Goal: Task Accomplishment & Management: Complete application form

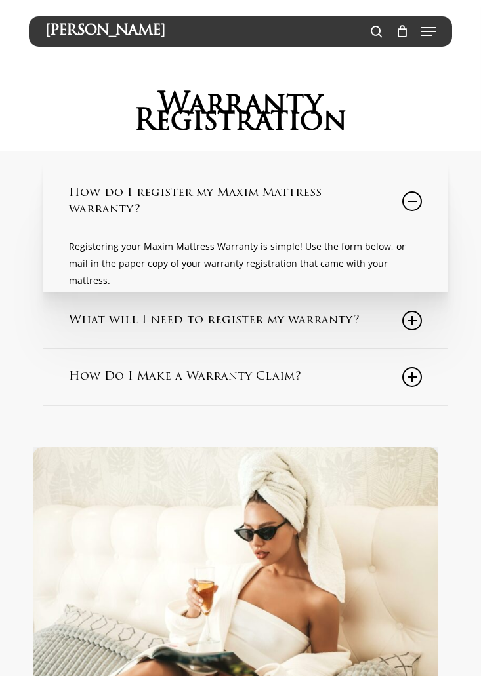
click at [263, 559] on img at bounding box center [235, 599] width 405 height 304
click at [248, 543] on img at bounding box center [235, 599] width 405 height 304
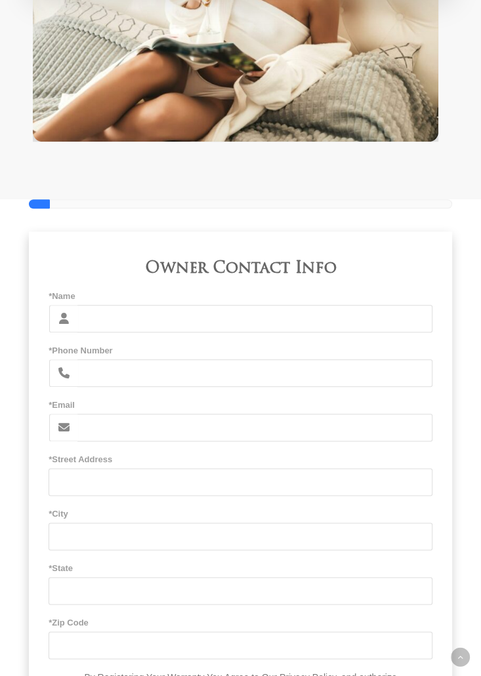
scroll to position [614, 0]
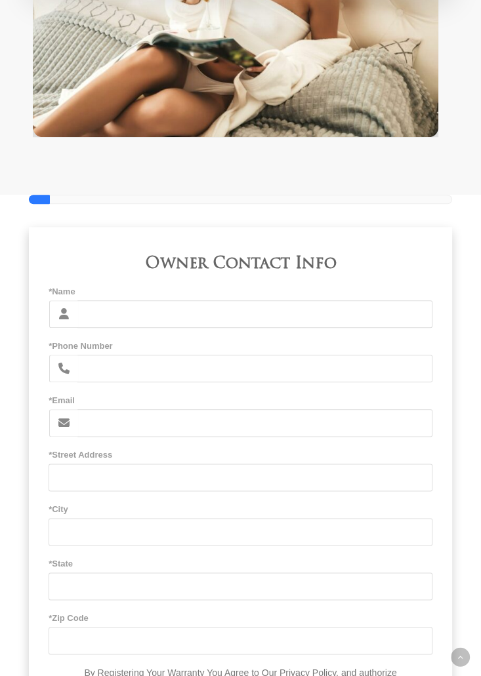
click at [101, 312] on input "*Name" at bounding box center [254, 314] width 355 height 28
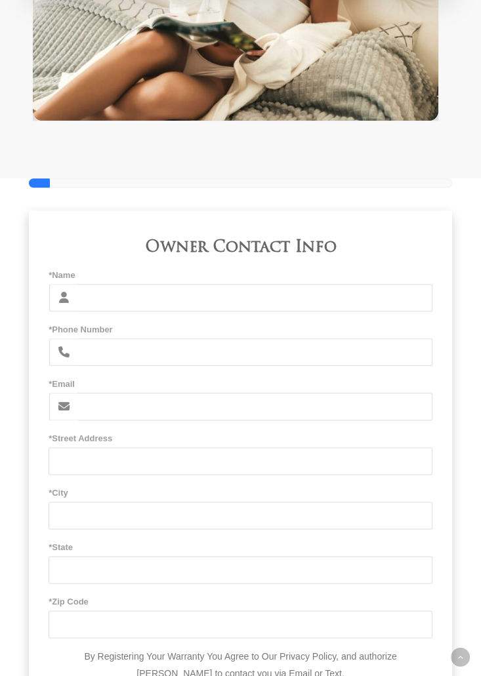
scroll to position [646, 0]
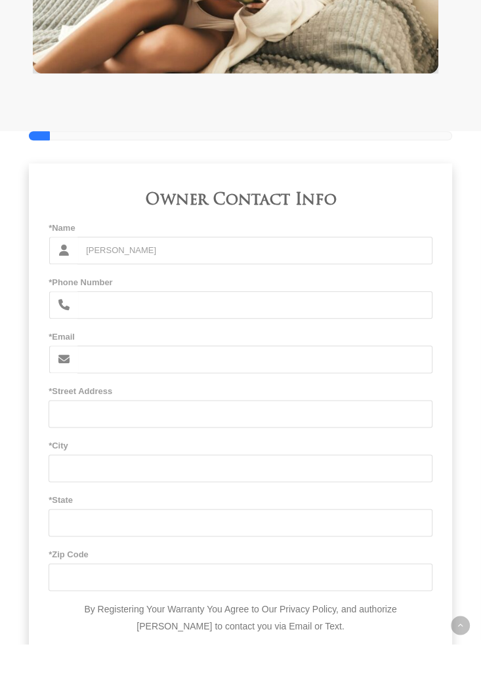
click at [116, 284] on input "[PERSON_NAME]" at bounding box center [254, 282] width 355 height 28
click at [116, 283] on input "[PERSON_NAME]" at bounding box center [254, 282] width 355 height 28
type input "[PERSON_NAME]"
click at [88, 340] on input "*Phone Number" at bounding box center [254, 337] width 355 height 28
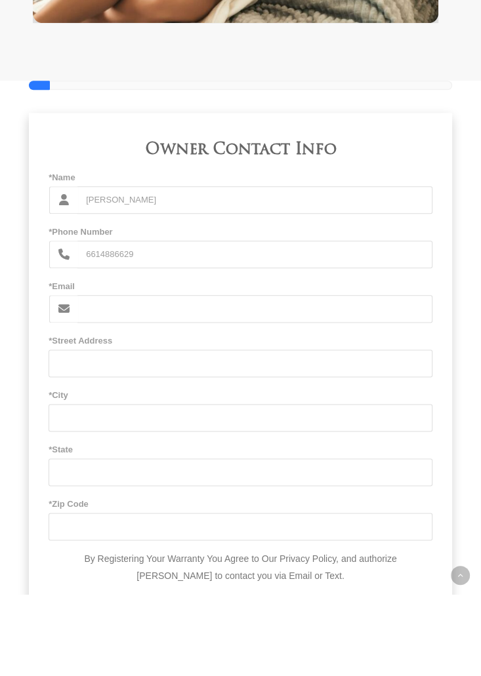
type input "6614886629"
click at [95, 392] on input "*Email" at bounding box center [254, 391] width 355 height 28
type input "[PERSON_NAME]"
type input "[EMAIL_ADDRESS][DOMAIN_NAME]"
click at [69, 446] on input "*Street Address" at bounding box center [241, 445] width 384 height 28
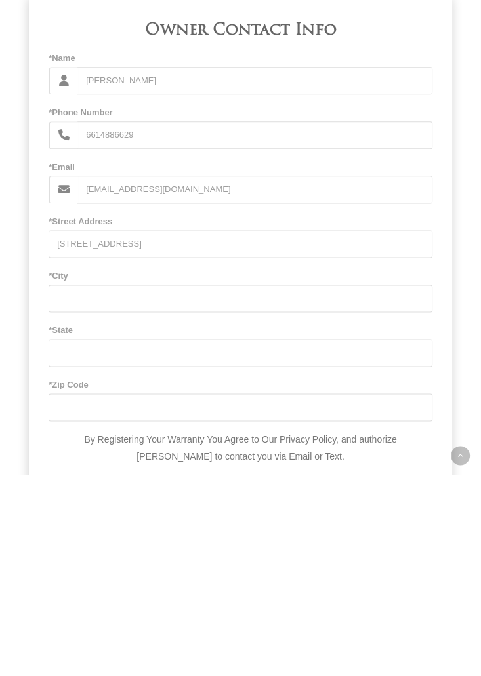
type input "[STREET_ADDRESS]"
click at [73, 502] on input "*City" at bounding box center [241, 500] width 384 height 28
type input "[GEOGRAPHIC_DATA]"
click at [64, 555] on input "*State" at bounding box center [241, 554] width 384 height 28
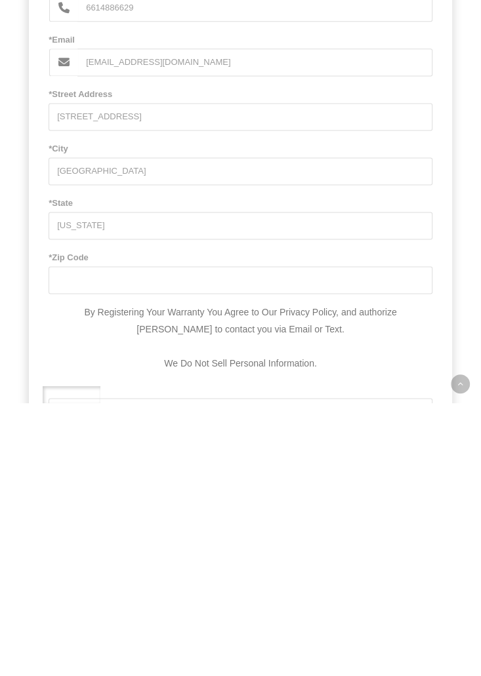
type input "[US_STATE]"
click at [76, 553] on input "*Zip Code" at bounding box center [241, 554] width 384 height 28
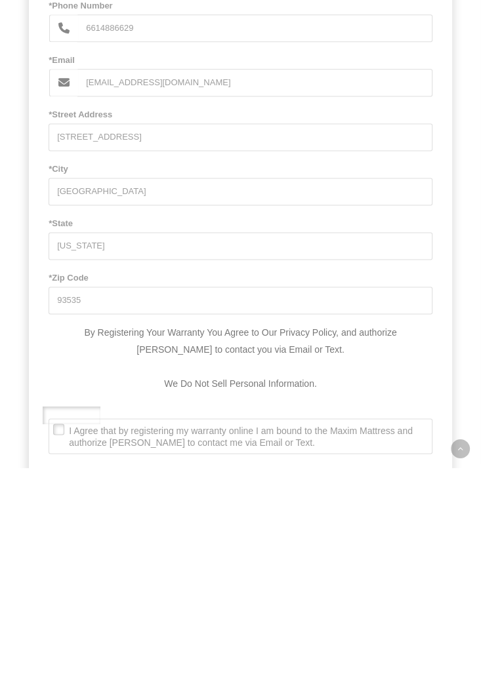
scroll to position [745, 0]
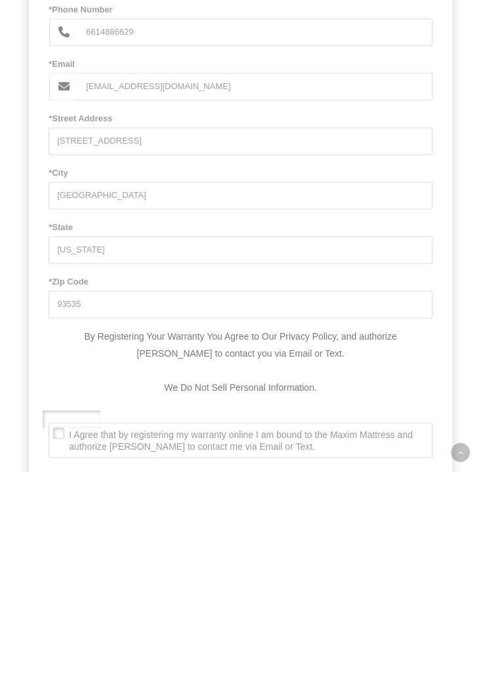
type input "93535"
click at [127, 346] on input "[STREET_ADDRESS]" at bounding box center [241, 346] width 384 height 28
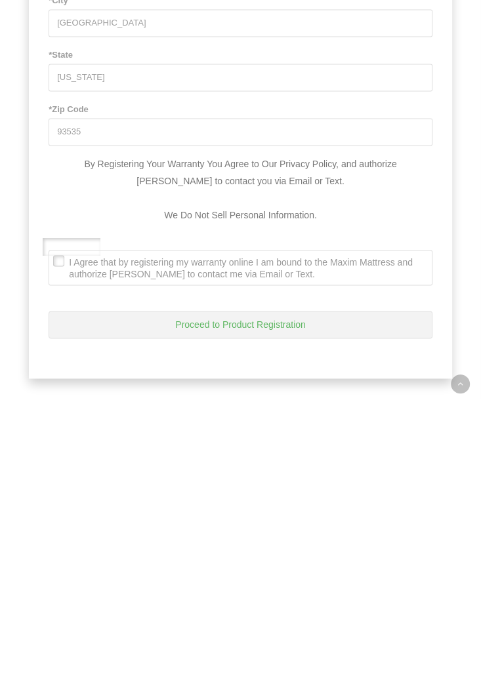
scroll to position [865, 0]
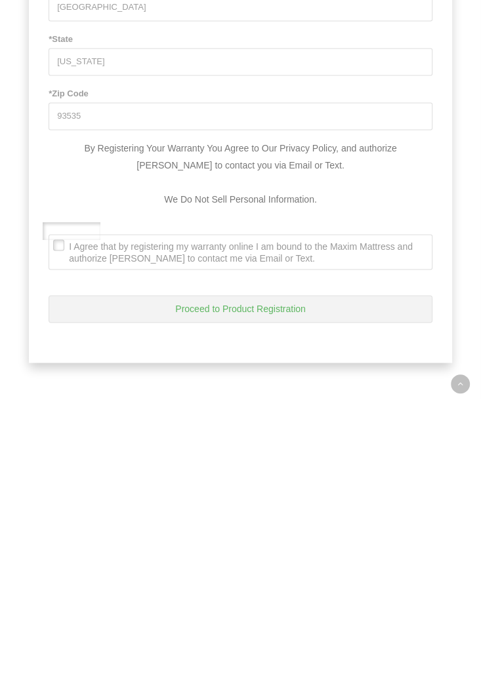
type input "[STREET_ADDRESS]"
click at [59, 519] on span "I Agree that by registering my warranty online I am bound to the Maxim Mattress…" at bounding box center [236, 525] width 374 height 24
click at [52, 509] on Text\ ". I Agree that by registering my warranty online I am bound to the Maxim Mattre…" at bounding box center [52, 509] width 0 height 0
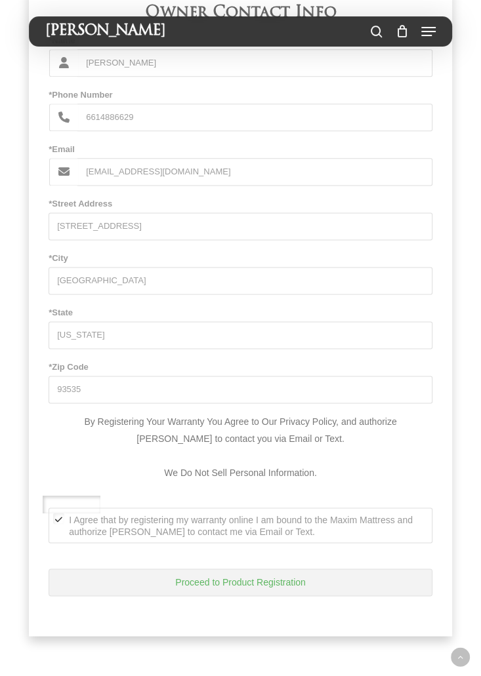
click at [227, 585] on button "Proceed to Product Registration" at bounding box center [241, 582] width 384 height 28
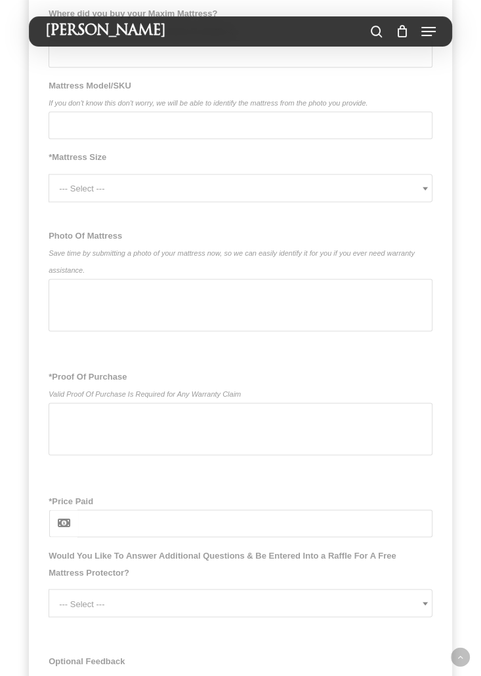
click at [69, 139] on input "Mattress Model/SKU If you don't know this don't worry, we will be able to ident…" at bounding box center [241, 125] width 384 height 28
type input "Windsor 2"
click at [84, 203] on span "--- Select ---" at bounding box center [245, 188] width 372 height 28
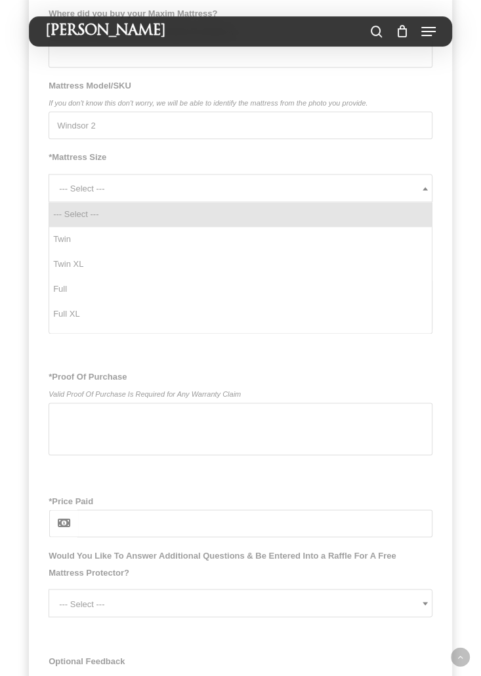
select select "Full"
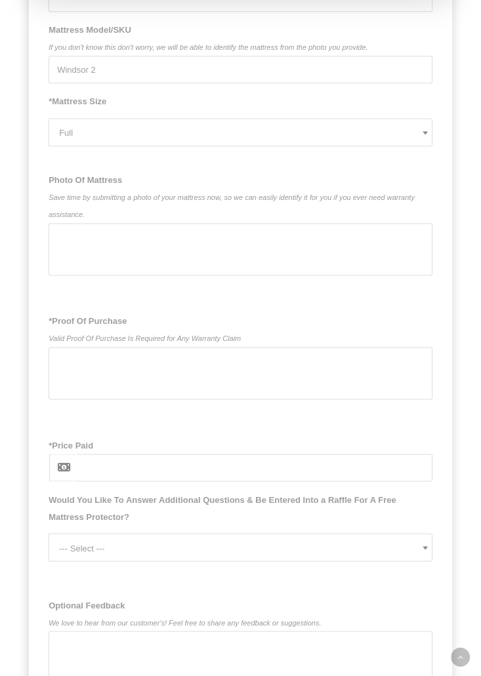
scroll to position [928, 0]
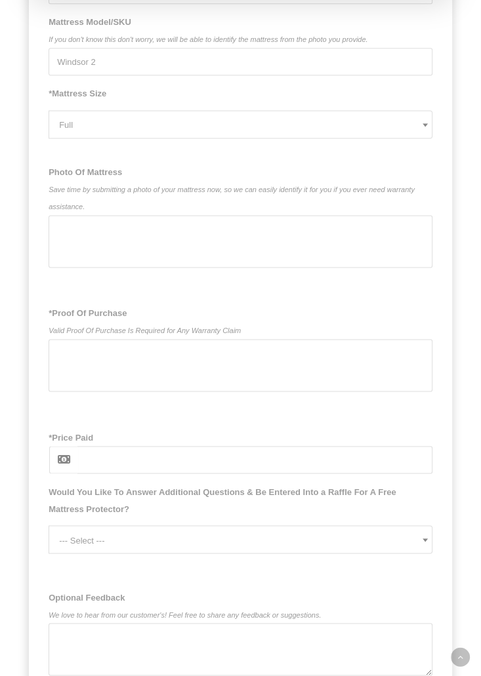
click at [100, 473] on input "*Price Paid" at bounding box center [254, 460] width 355 height 28
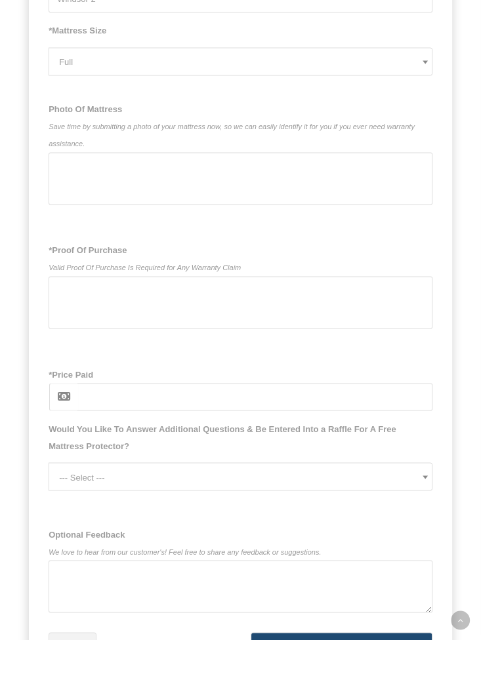
scroll to position [954, 0]
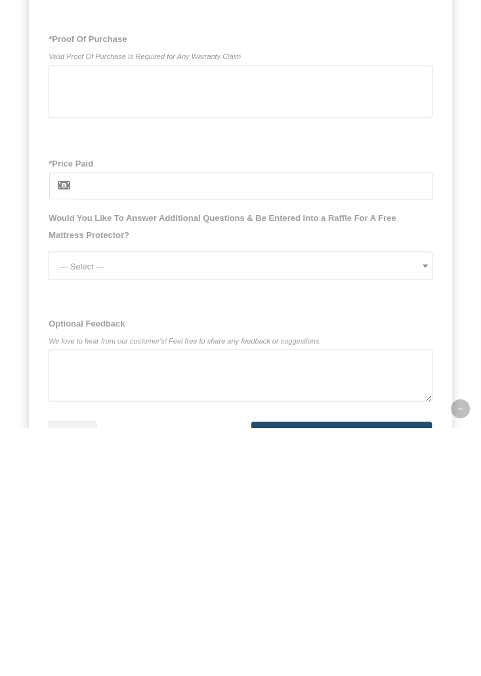
type input "$"
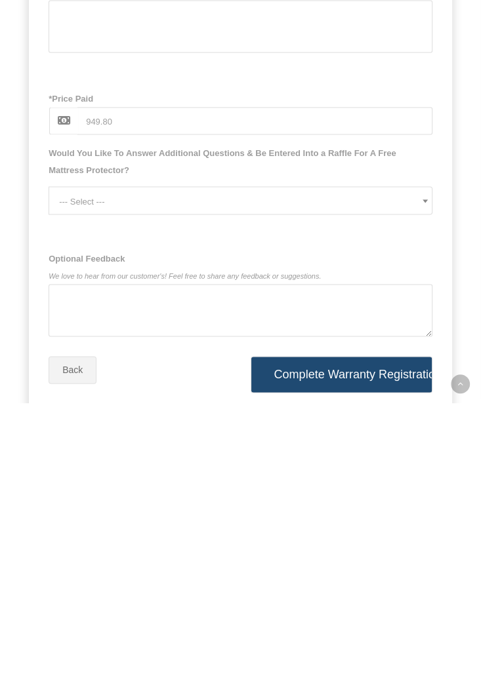
scroll to position [997, 0]
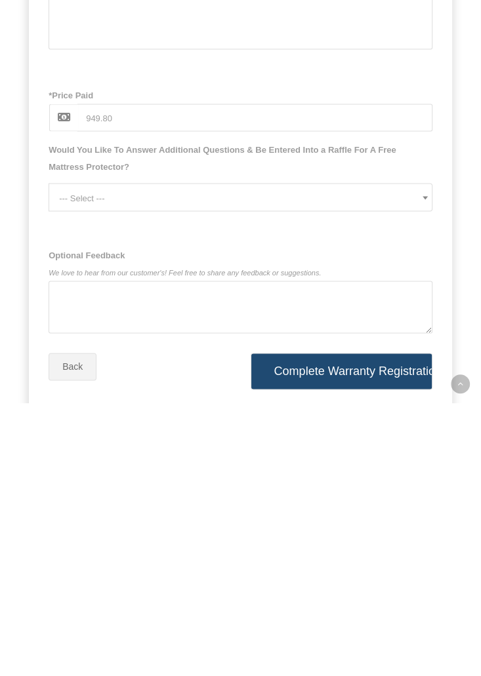
type input "949.80"
click at [418, 484] on span at bounding box center [424, 471] width 13 height 26
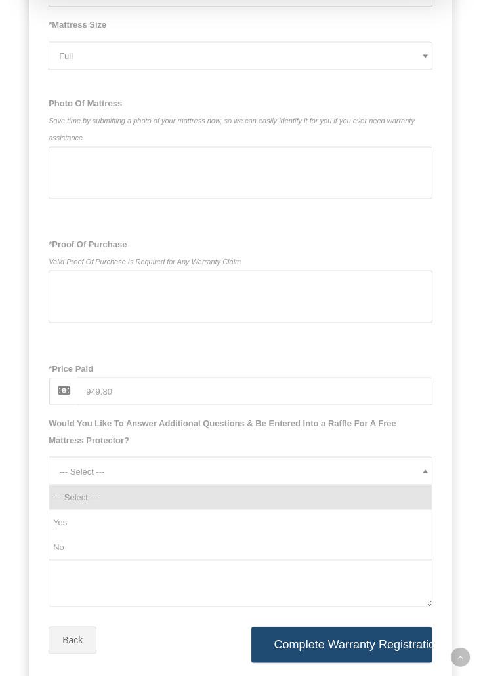
click at [161, 313] on div at bounding box center [241, 296] width 384 height 52
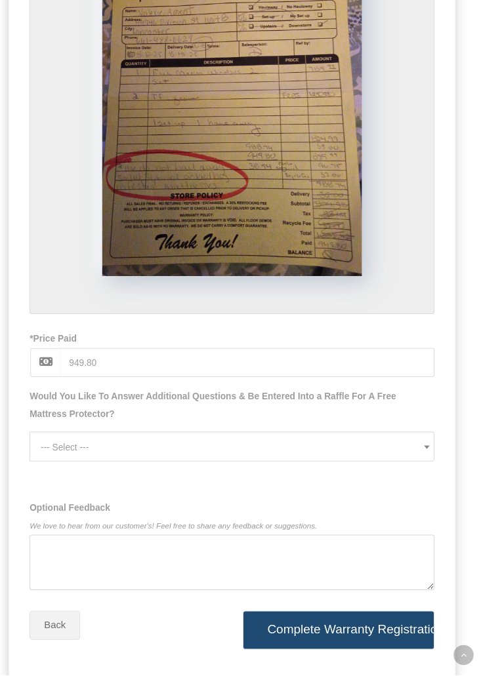
scroll to position [1318, 0]
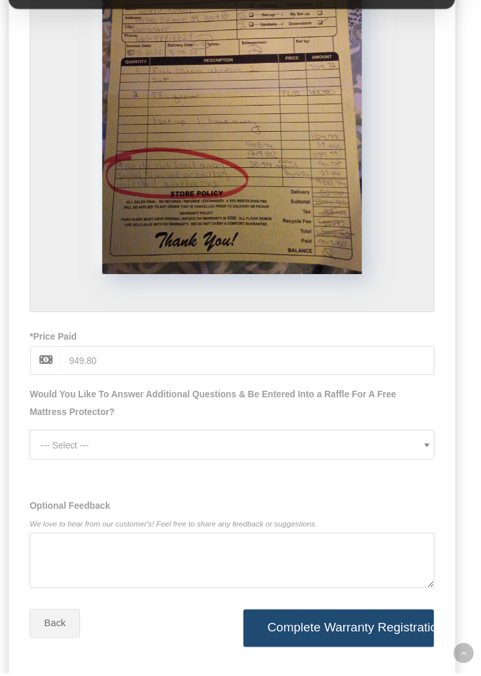
click at [424, 462] on b at bounding box center [424, 459] width 5 height 3
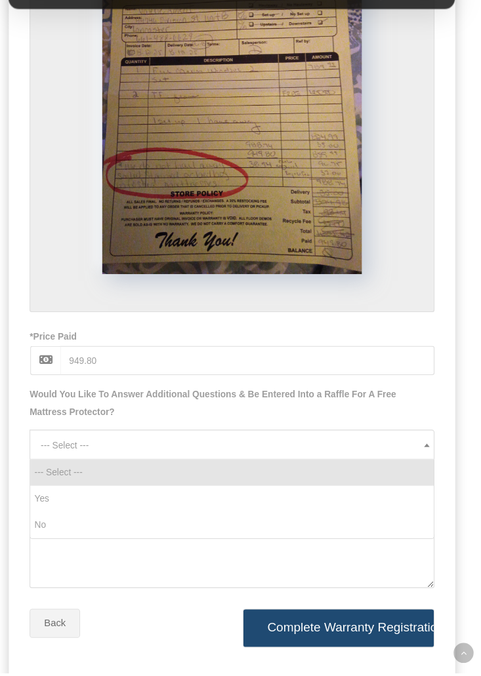
select select "Yes"
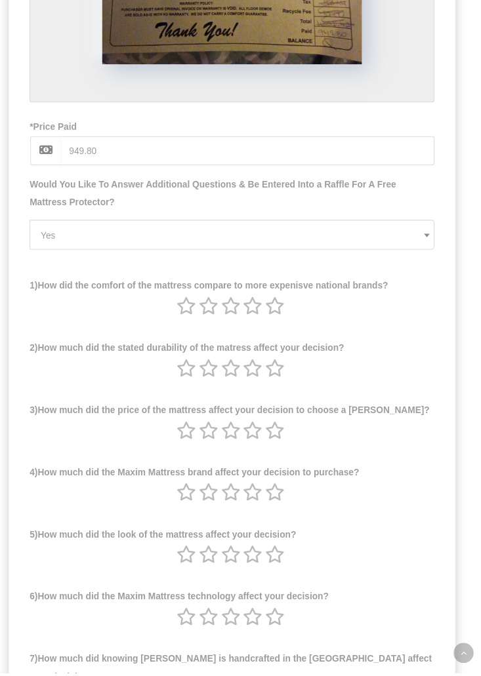
scroll to position [1519, 0]
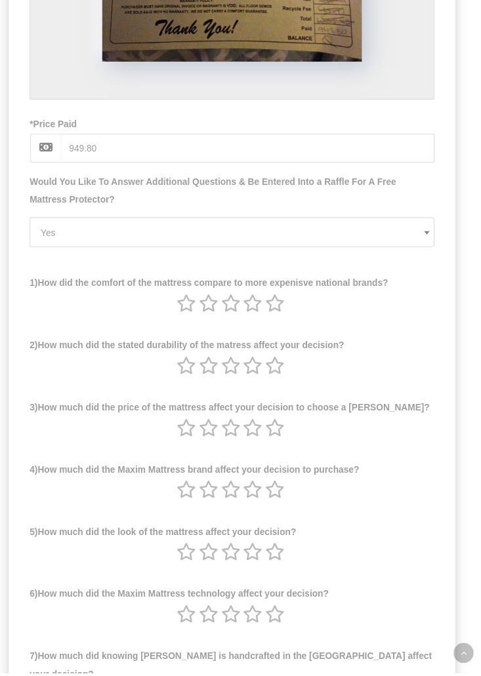
click at [287, 393] on icon at bounding box center [280, 384] width 18 height 17
click at [241, 452] on icon at bounding box center [239, 443] width 18 height 17
click at [193, 511] on icon at bounding box center [197, 502] width 18 height 17
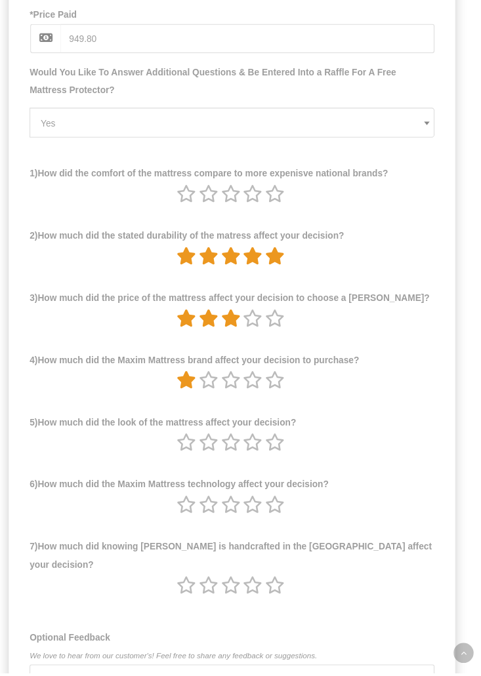
scroll to position [1638, 0]
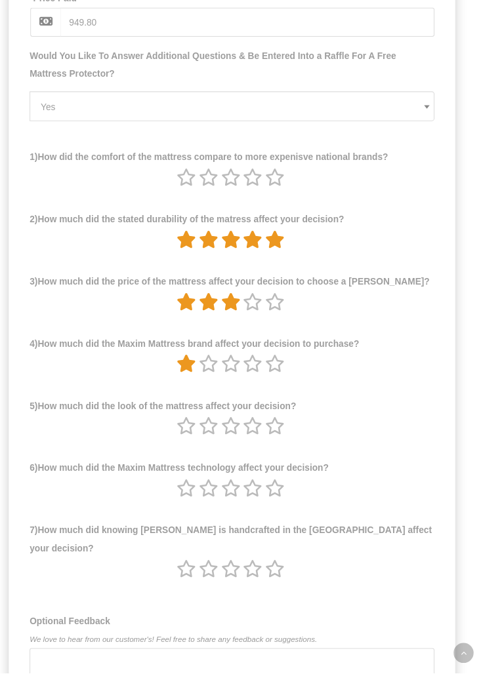
click at [261, 450] on icon at bounding box center [259, 441] width 18 height 17
click at [266, 509] on icon at bounding box center [259, 500] width 18 height 17
click at [281, 509] on icon at bounding box center [280, 500] width 18 height 17
click at [285, 585] on icon at bounding box center [280, 576] width 18 height 17
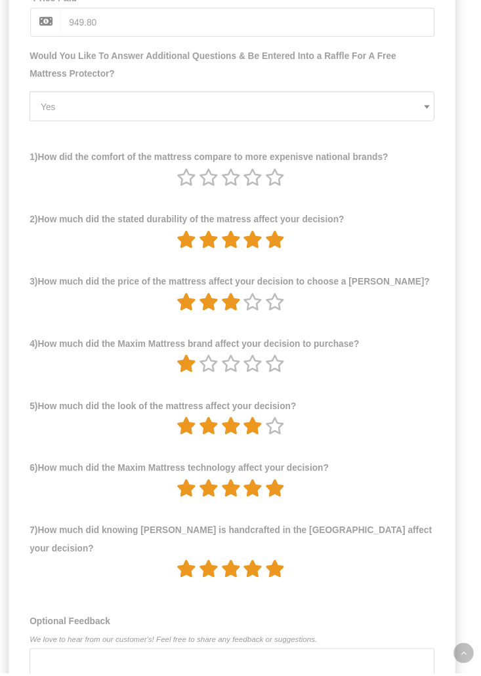
click at [282, 214] on icon at bounding box center [280, 205] width 18 height 17
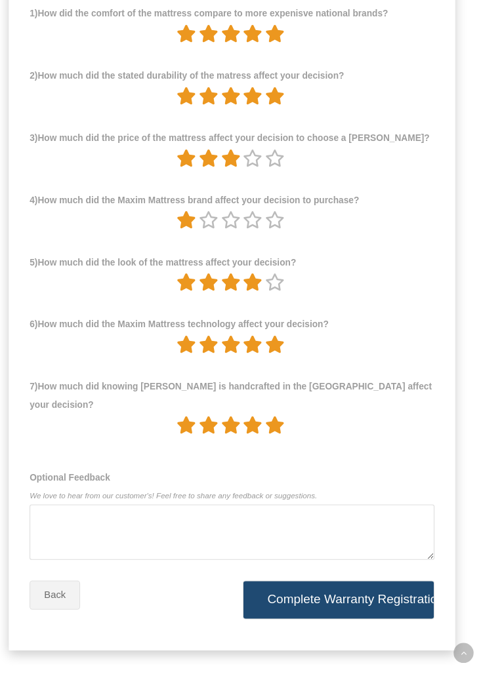
scroll to position [1799, 0]
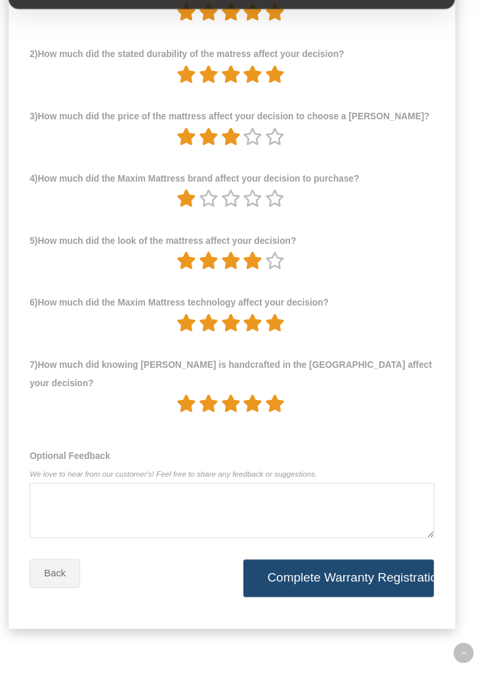
click at [283, 294] on icon at bounding box center [280, 285] width 18 height 17
click at [344, 604] on button "Complete Warranty Registration" at bounding box center [341, 586] width 182 height 37
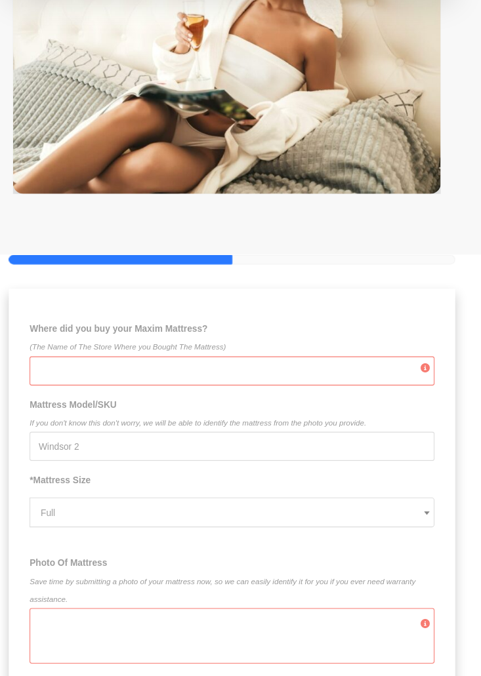
scroll to position [588, 0]
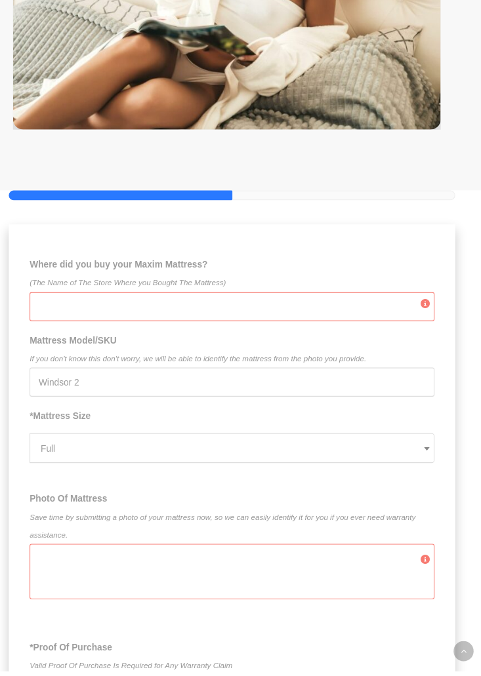
click at [69, 330] on input "Where did you buy your Maxim Mattress? (The Name of The Store Where you Bought …" at bounding box center [241, 331] width 384 height 28
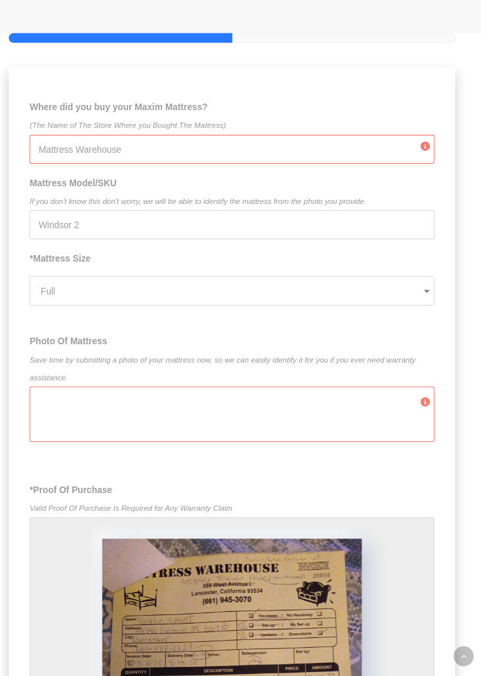
scroll to position [746, 0]
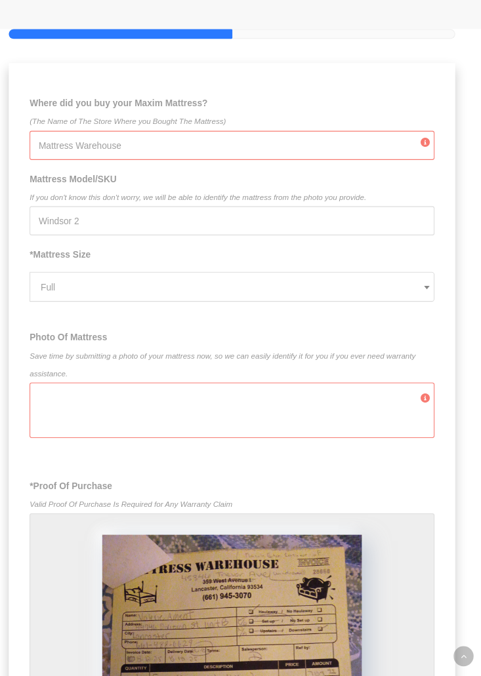
type input "Mattress Warehouse"
click at [100, 444] on div at bounding box center [241, 423] width 384 height 52
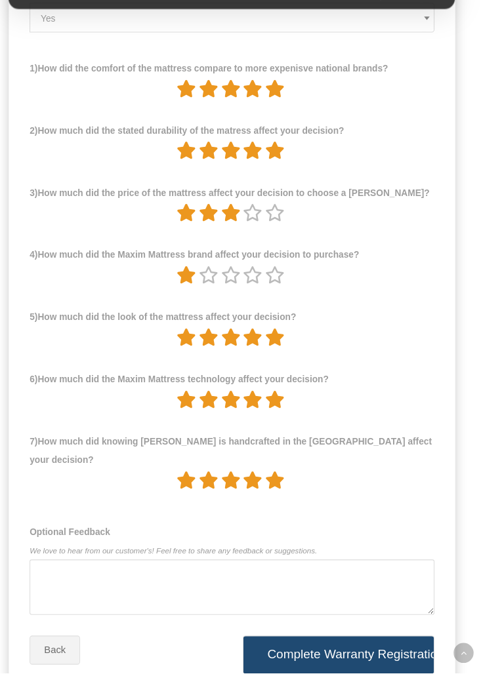
scroll to position [2109, 0]
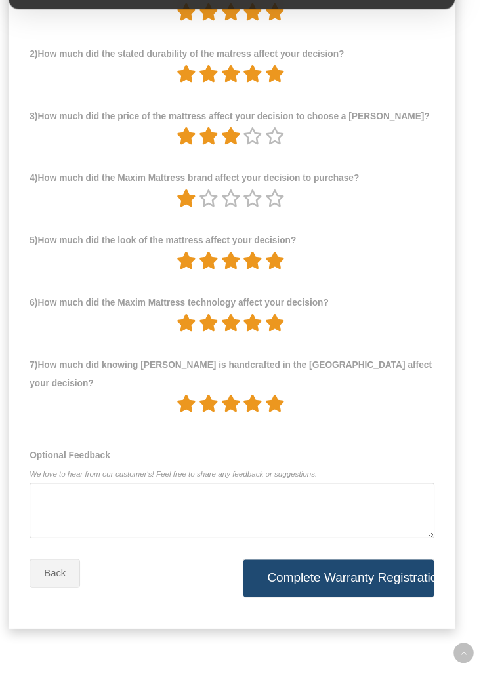
click at [317, 604] on button "Complete Warranty Registration" at bounding box center [341, 586] width 182 height 37
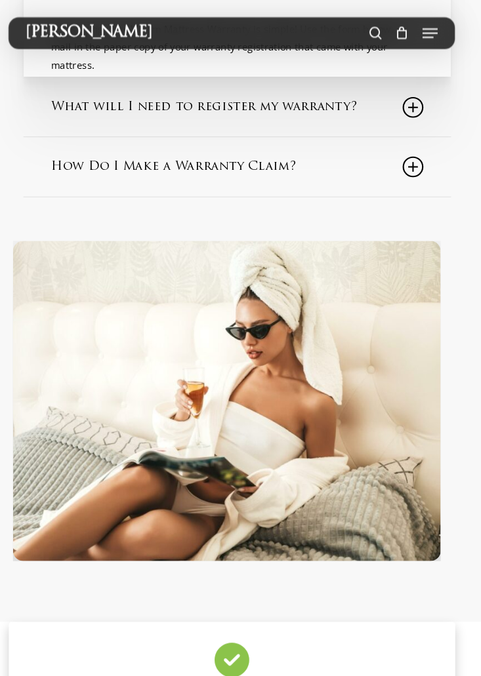
scroll to position [0, 0]
